Goal: Use online tool/utility: Use online tool/utility

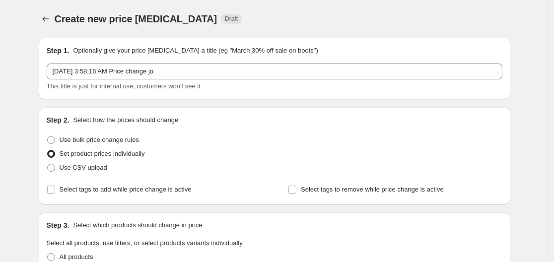
scroll to position [10, 0]
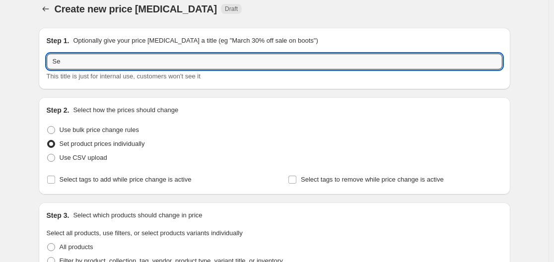
type input "S"
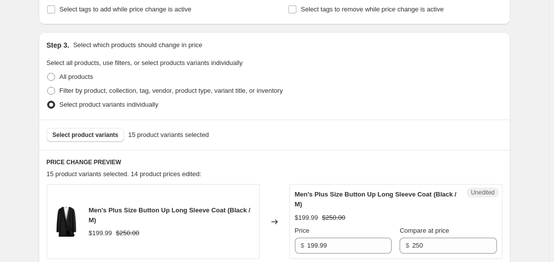
scroll to position [0, 0]
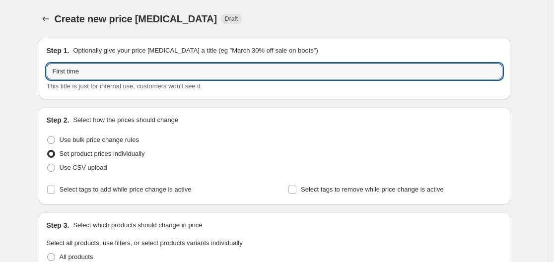
click at [280, 123] on div "Step 2. Select how the prices should change" at bounding box center [274, 120] width 455 height 10
click at [229, 73] on input "First time" at bounding box center [274, 71] width 455 height 16
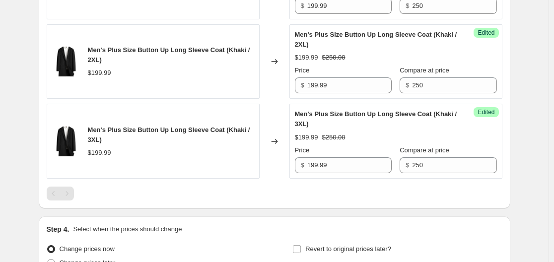
scroll to position [1477, 0]
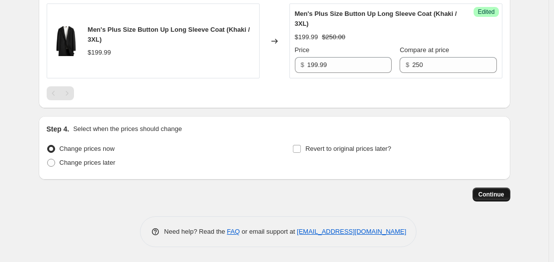
type input "First time price cut discount."
click at [498, 194] on span "Continue" at bounding box center [491, 194] width 26 height 8
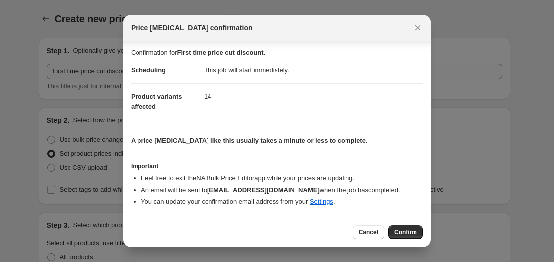
scroll to position [0, 0]
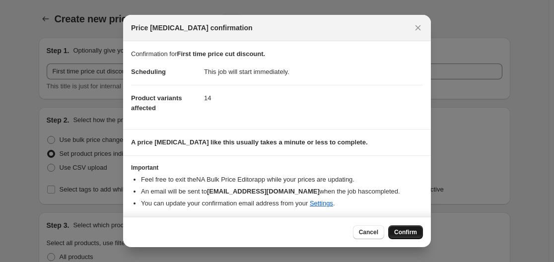
click at [407, 229] on span "Confirm" at bounding box center [405, 232] width 23 height 8
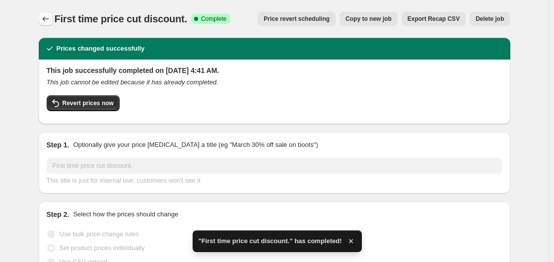
click at [49, 19] on icon "Price change jobs" at bounding box center [46, 19] width 10 height 10
